Goal: Use online tool/utility: Utilize a website feature to perform a specific function

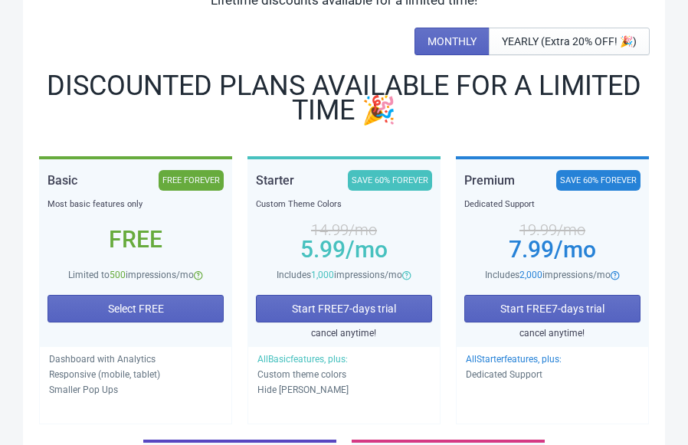
scroll to position [162, 0]
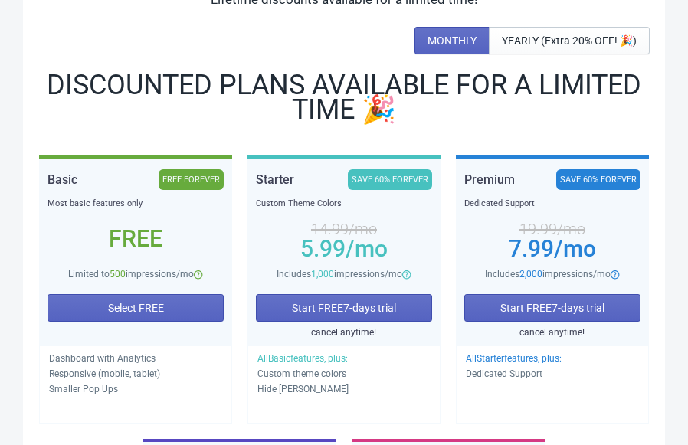
click at [84, 314] on button "Select FREE" at bounding box center [136, 308] width 176 height 28
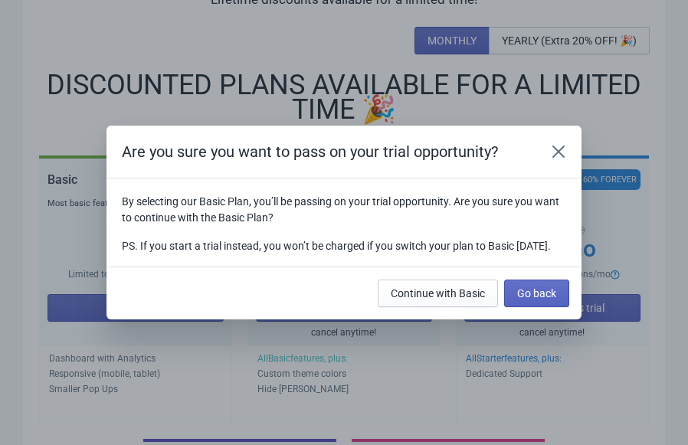
click at [409, 300] on span "Continue with Basic" at bounding box center [438, 293] width 94 height 12
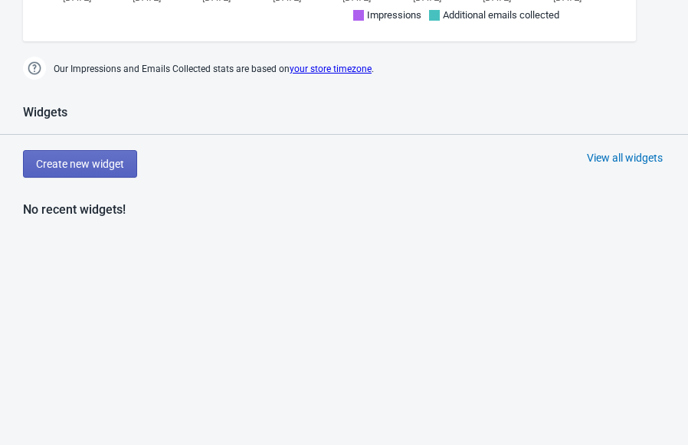
scroll to position [694, 0]
click at [107, 169] on span "Create new widget" at bounding box center [80, 163] width 88 height 12
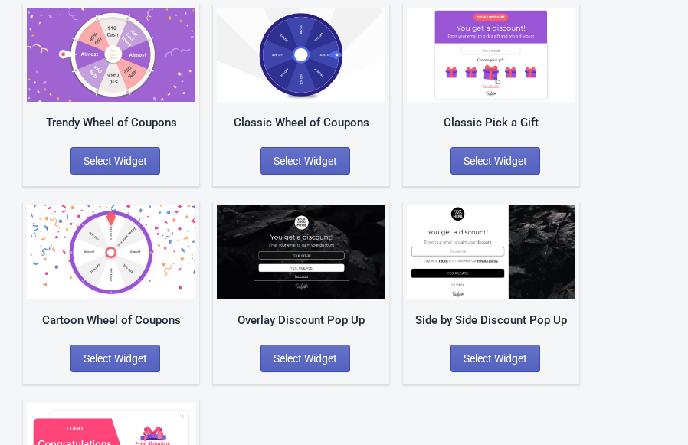
scroll to position [141, 0]
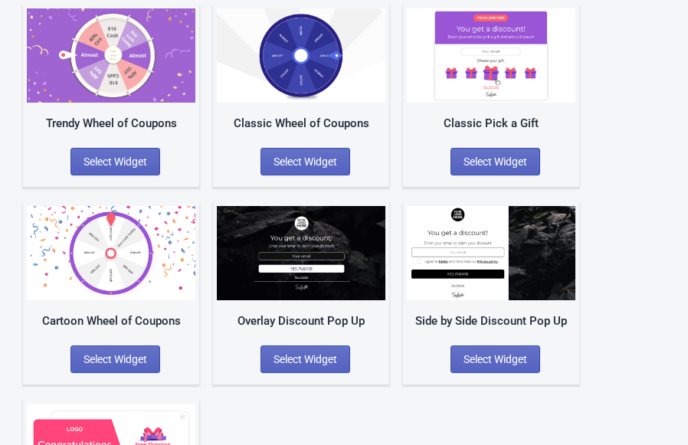
click at [140, 160] on span "Select Widget" at bounding box center [116, 162] width 64 height 12
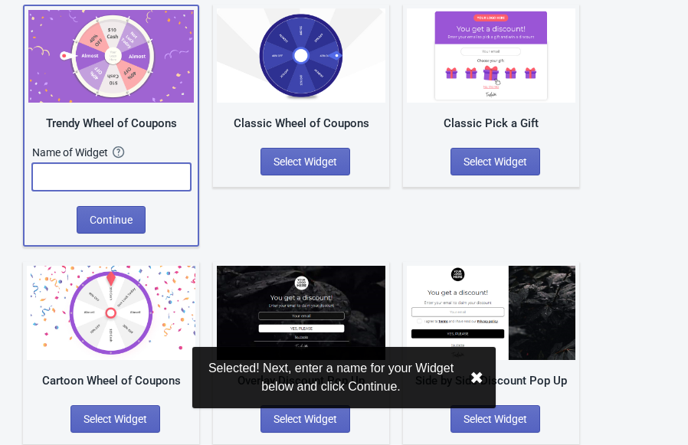
click at [148, 176] on input "text" at bounding box center [111, 177] width 159 height 28
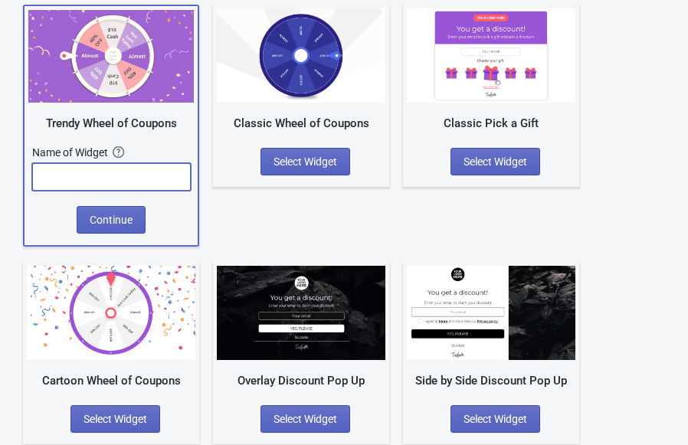
type input "F"
type input "Glücksrad"
click at [128, 228] on button "Continue" at bounding box center [111, 220] width 69 height 28
click at [115, 215] on span "Continue" at bounding box center [111, 220] width 43 height 12
click at [124, 229] on button "Continue" at bounding box center [111, 220] width 69 height 28
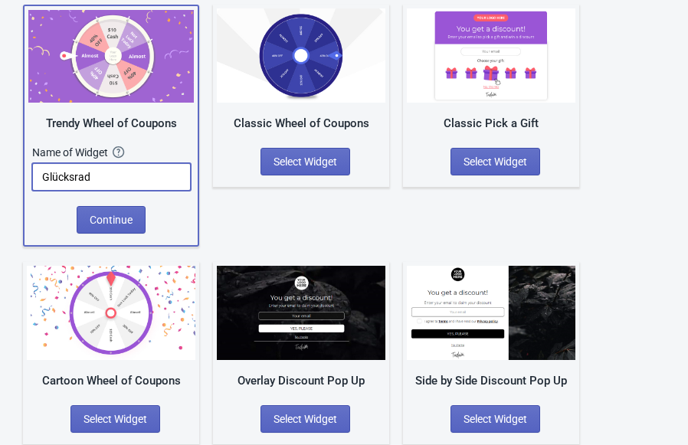
click at [146, 189] on input "Glücksrad" at bounding box center [111, 177] width 159 height 28
click at [120, 207] on button "Continue" at bounding box center [111, 220] width 69 height 28
click at [124, 217] on span "Continue" at bounding box center [111, 220] width 43 height 12
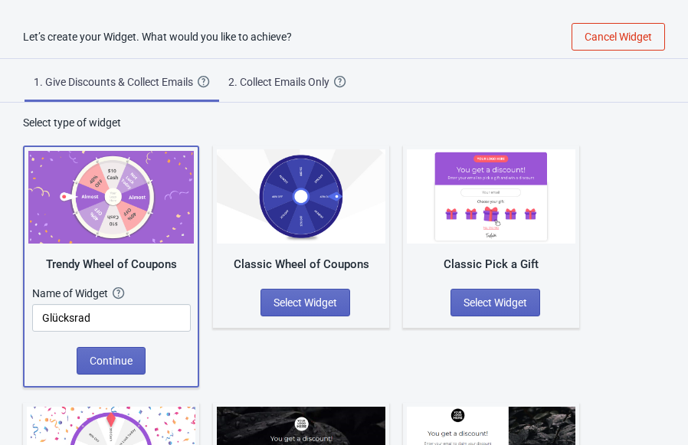
scroll to position [0, 0]
